Goal: Answer question/provide support

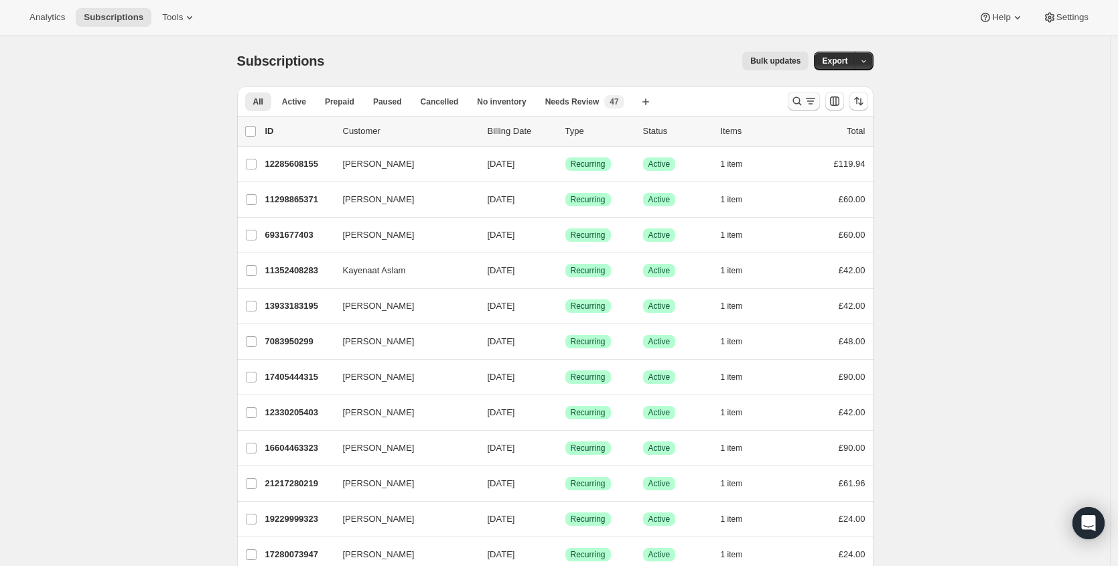
click at [803, 95] on icon "Search and filter results" at bounding box center [797, 100] width 13 height 13
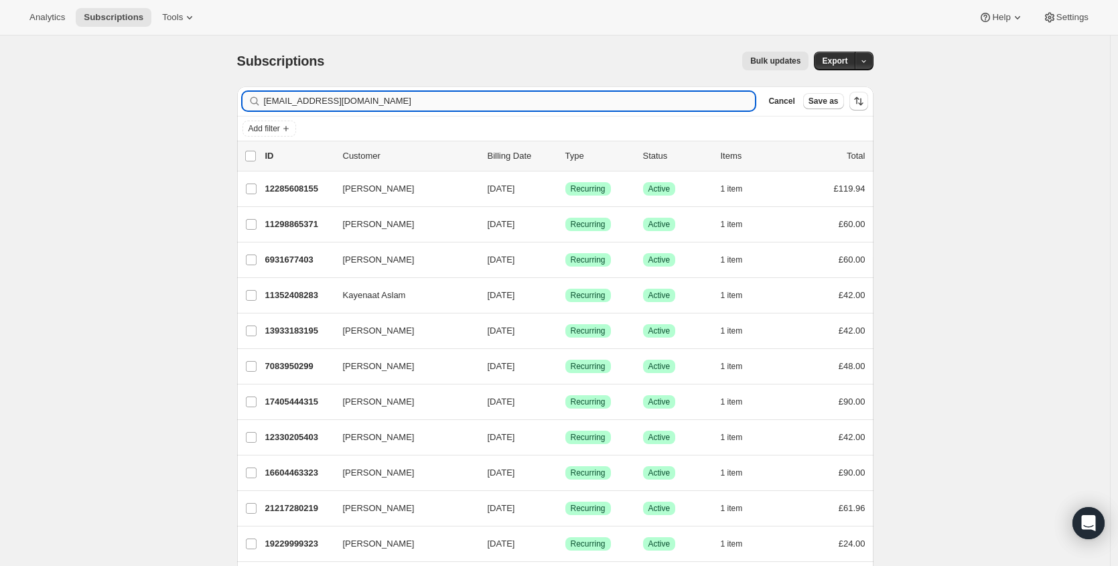
type input "[EMAIL_ADDRESS][DOMAIN_NAME]"
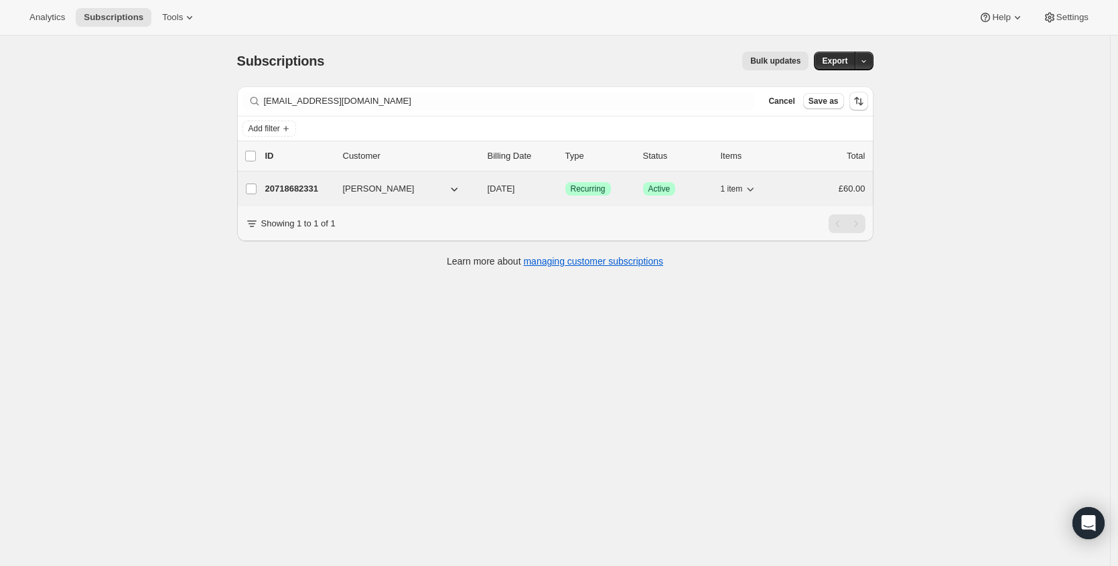
click at [309, 189] on p "20718682331" at bounding box center [298, 188] width 67 height 13
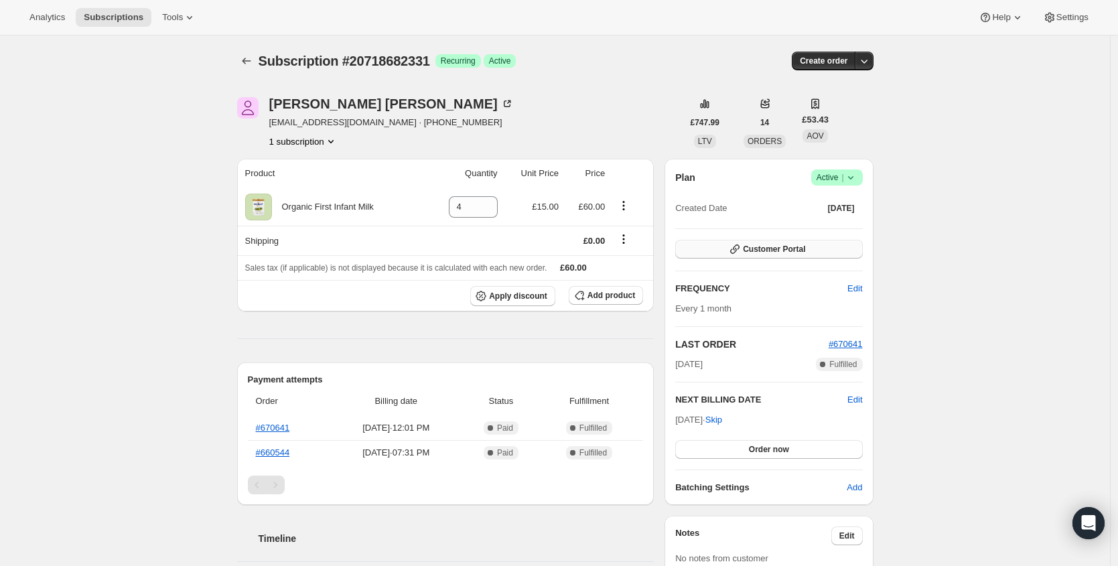
click at [853, 257] on button "Customer Portal" at bounding box center [768, 249] width 187 height 19
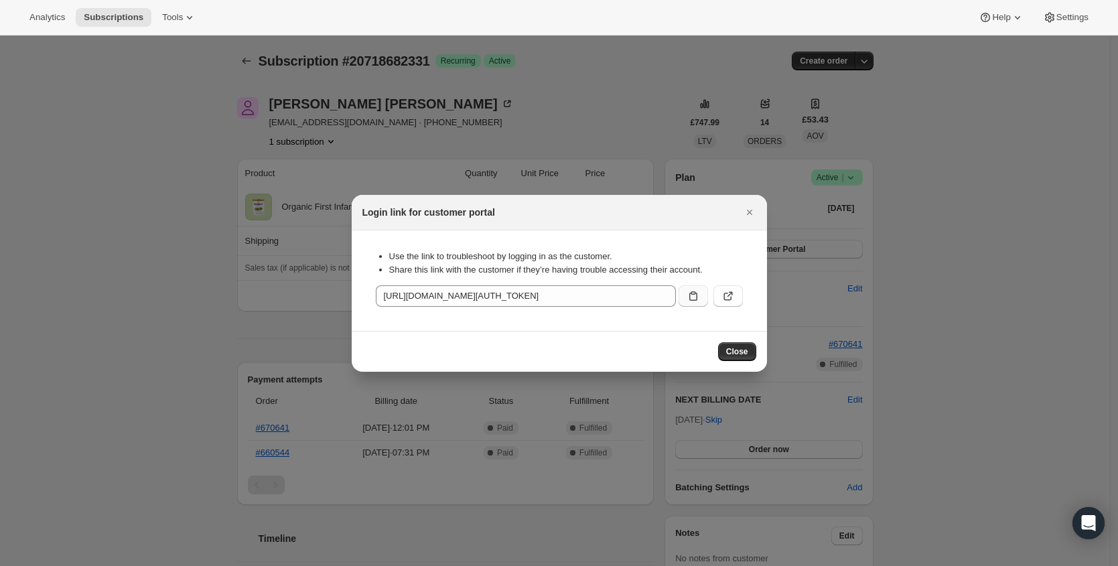
click at [687, 294] on icon ":rca:" at bounding box center [693, 295] width 13 height 13
